Goal: Task Accomplishment & Management: Use online tool/utility

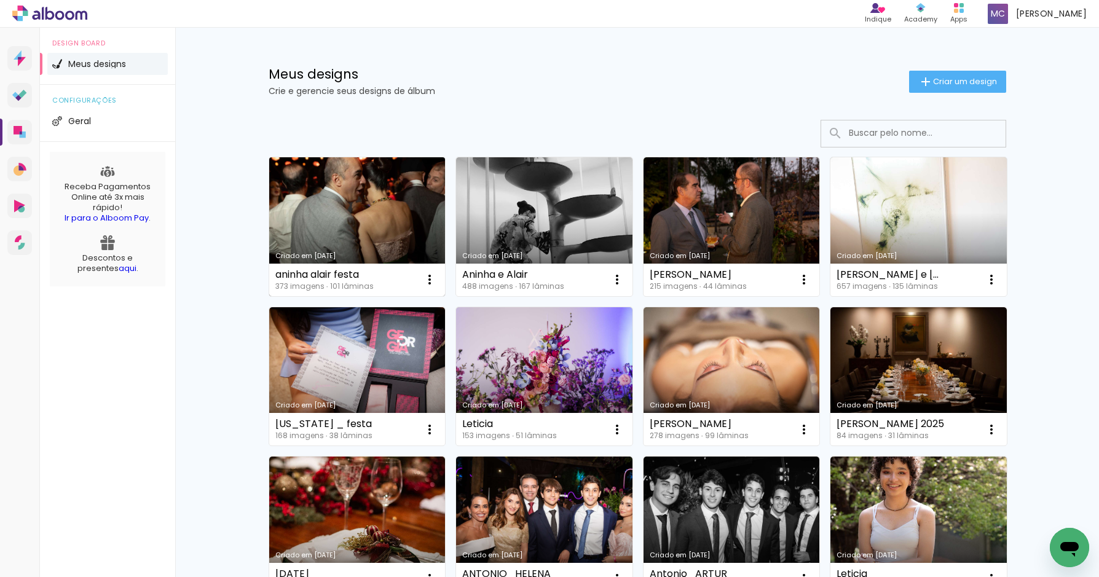
click at [385, 219] on link "Criado em [DATE]" at bounding box center [357, 226] width 176 height 139
